Goal: Information Seeking & Learning: Learn about a topic

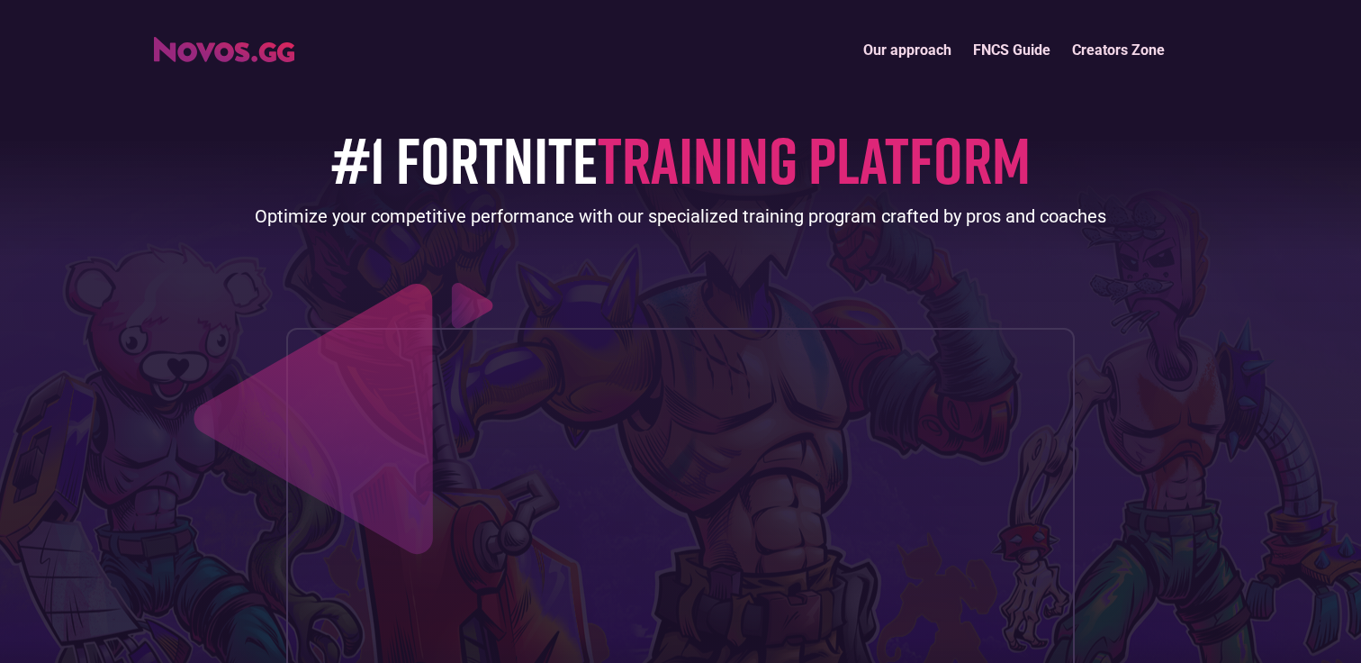
click at [936, 50] on link "Our approach" at bounding box center [908, 50] width 110 height 39
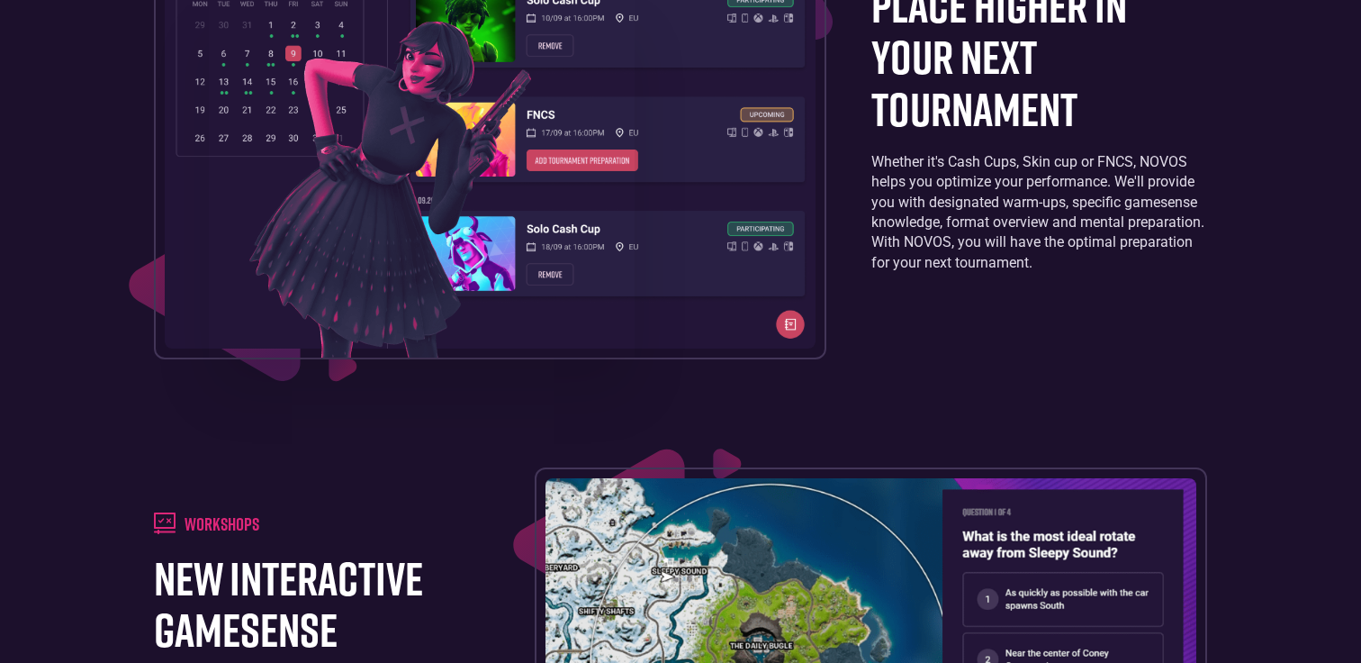
scroll to position [1778, 0]
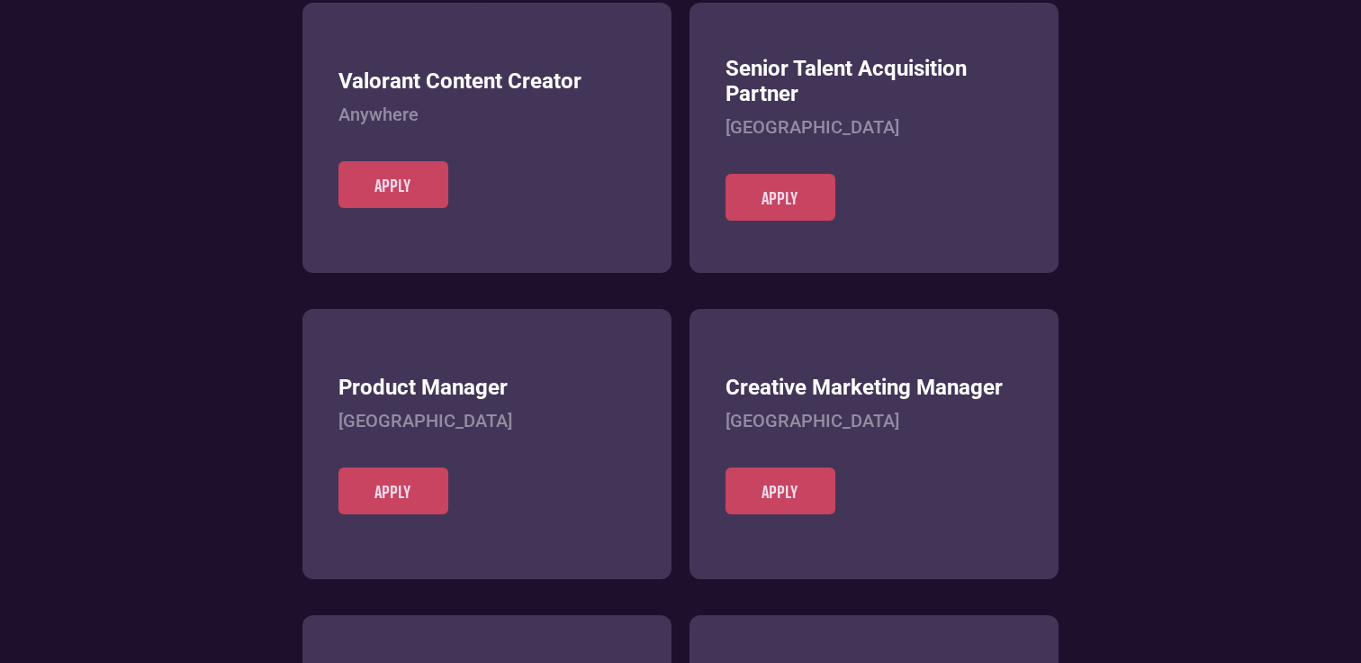
scroll to position [694, 0]
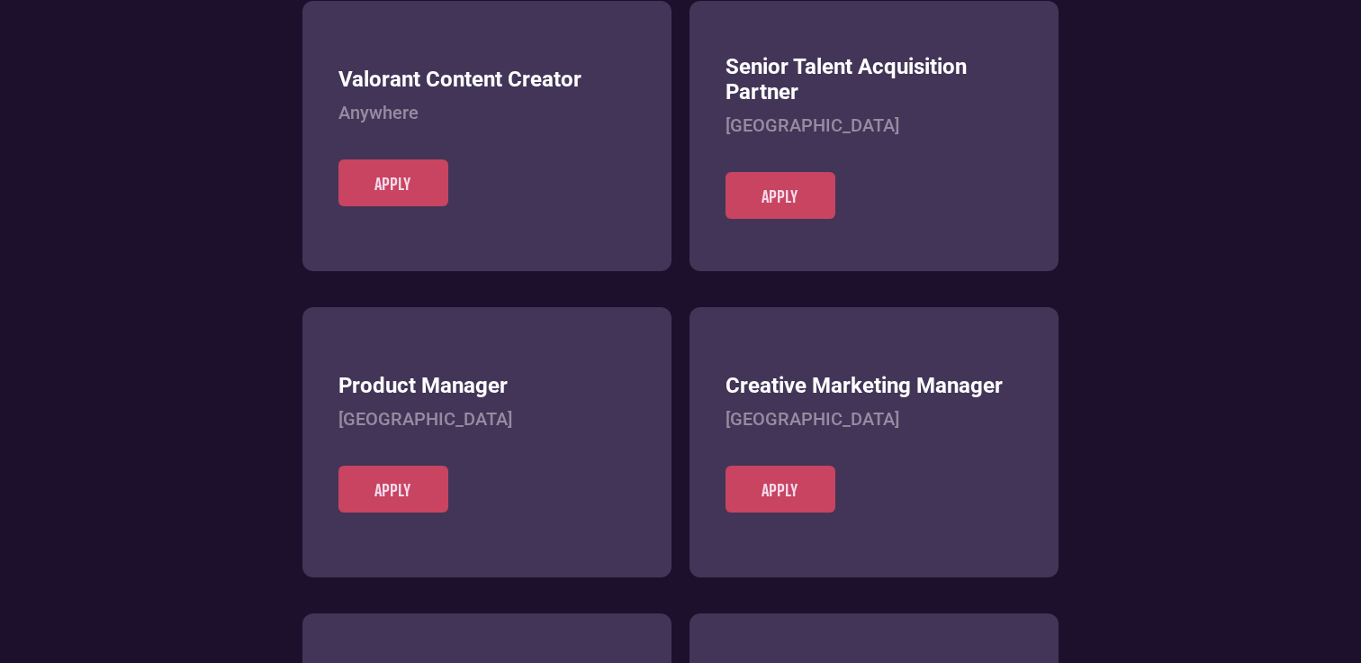
click at [493, 376] on h3 "Product Manager" at bounding box center [487, 386] width 297 height 26
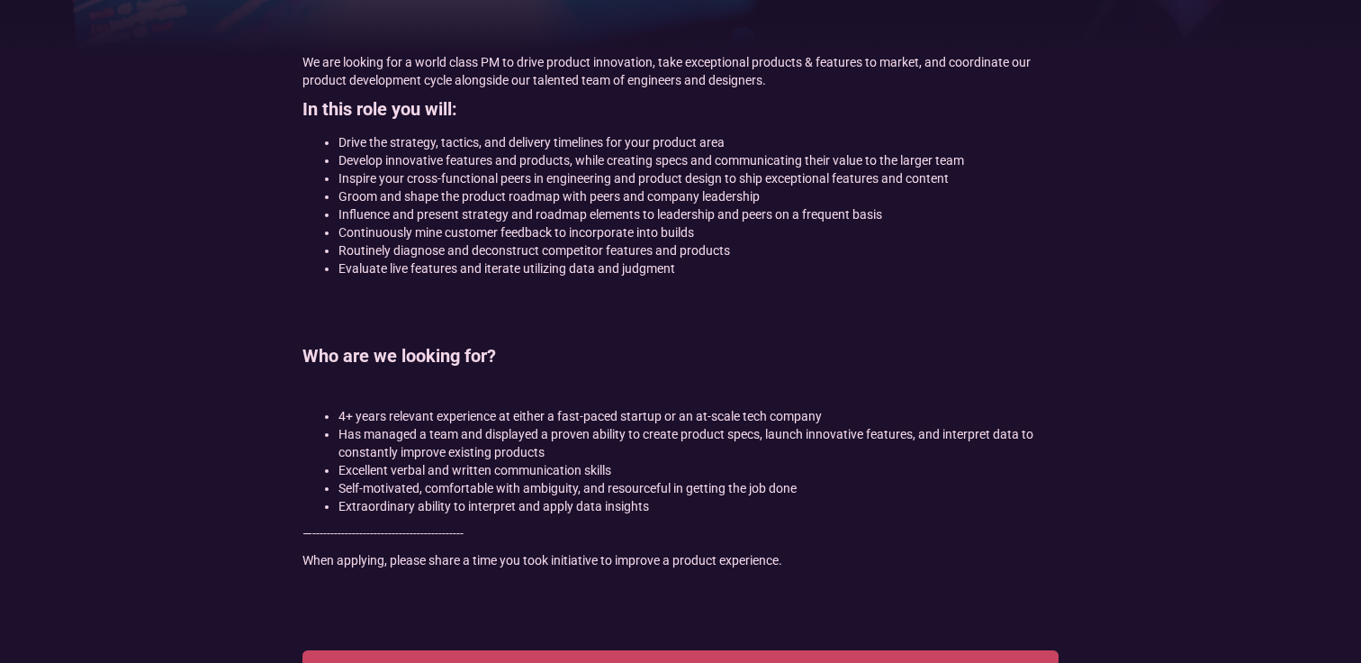
scroll to position [525, 0]
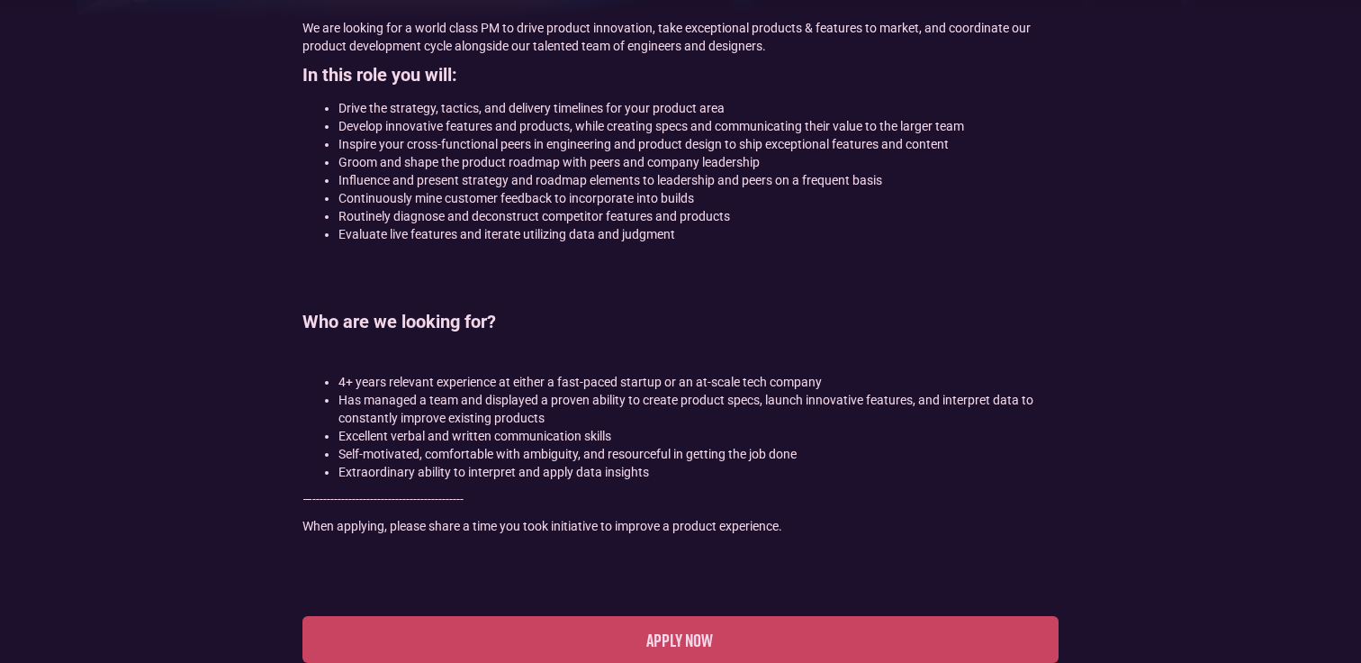
click at [98, 64] on section "We are looking for a world class PM to drive product innovation, take exception…" at bounding box center [680, 354] width 1361 height 670
